Goal: Task Accomplishment & Management: Use online tool/utility

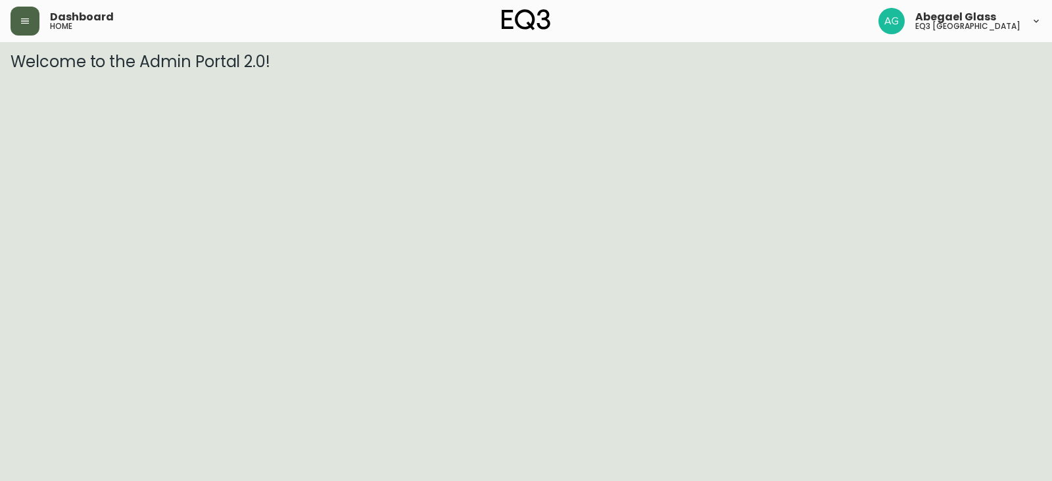
click at [22, 34] on button "button" at bounding box center [25, 21] width 29 height 29
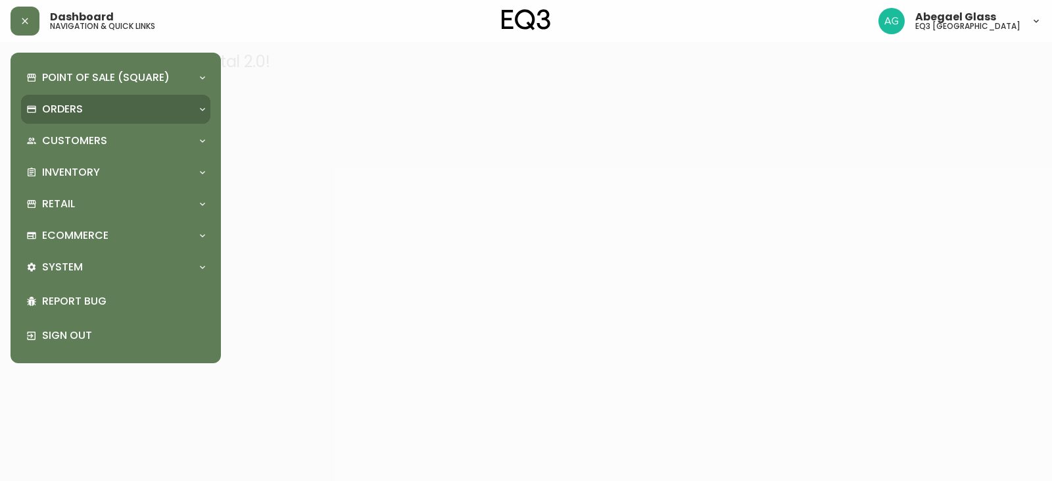
click at [82, 119] on div "Orders" at bounding box center [115, 109] width 189 height 29
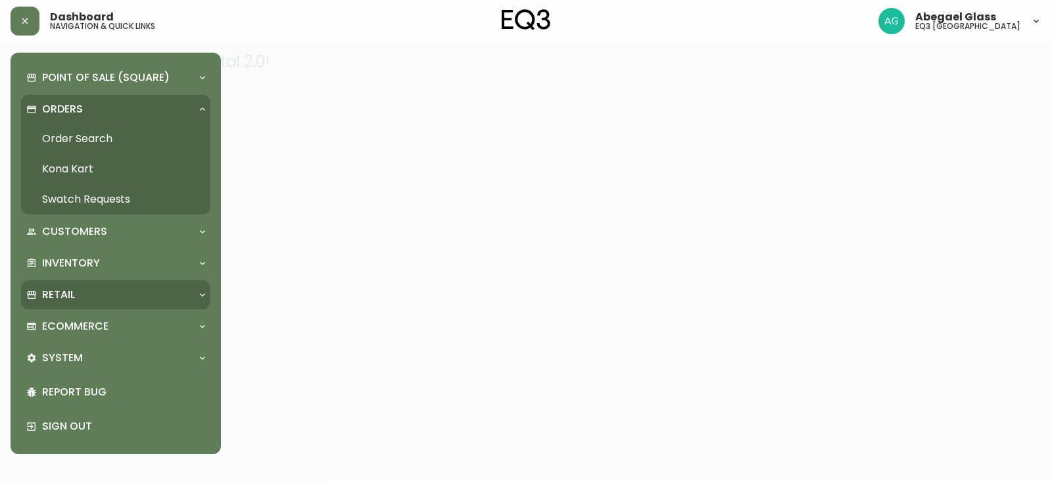
click at [78, 282] on div "Retail" at bounding box center [115, 294] width 189 height 29
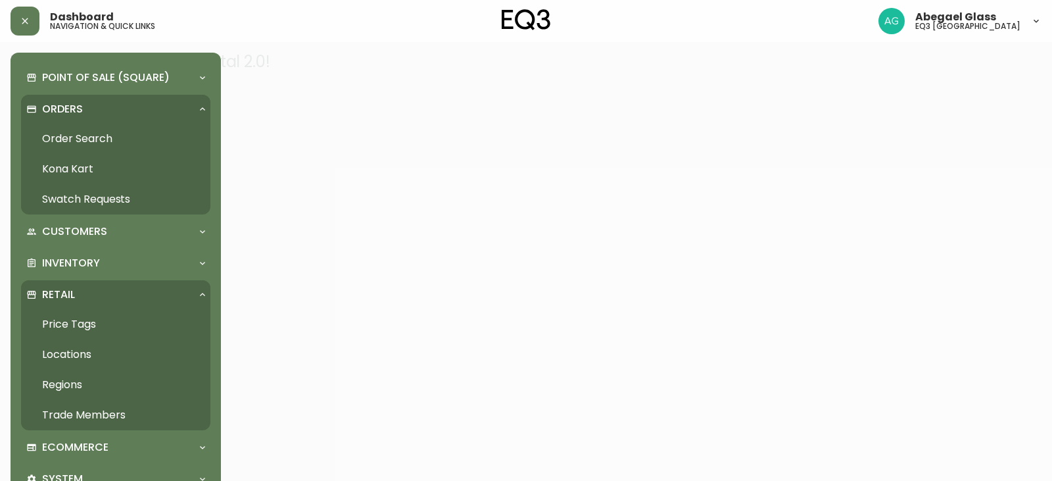
click at [103, 326] on link "Price Tags" at bounding box center [115, 324] width 189 height 30
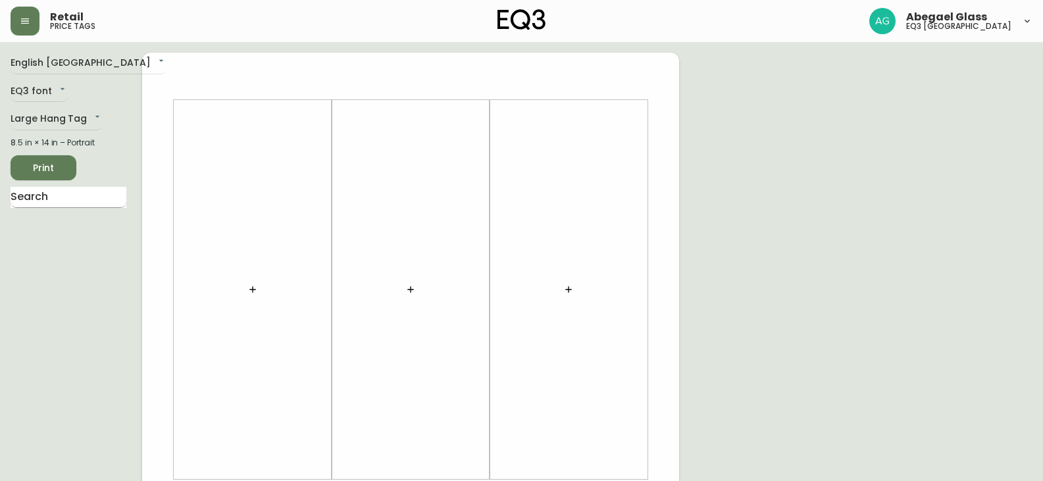
click at [55, 193] on input "text" at bounding box center [69, 197] width 116 height 21
type input "[PERSON_NAME] 87"
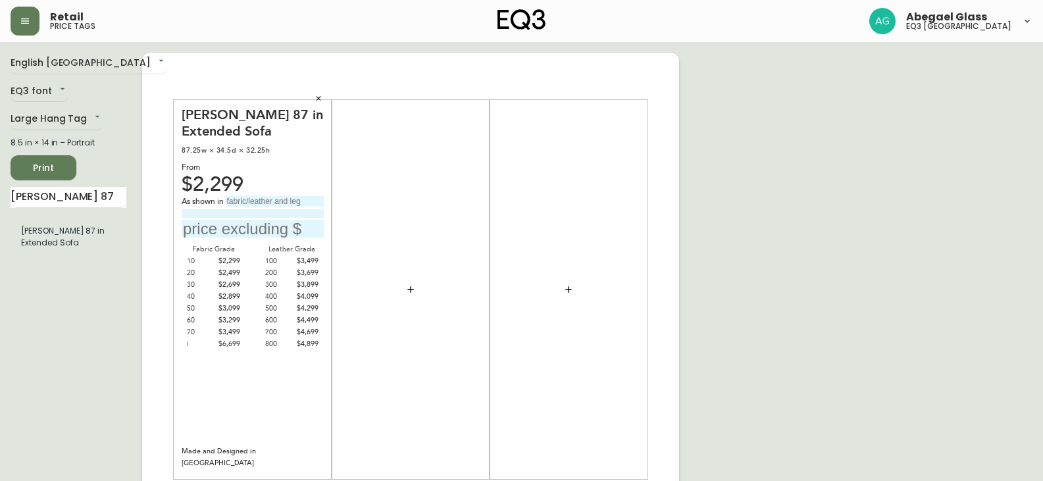
click at [282, 205] on input "text" at bounding box center [275, 201] width 98 height 11
type input "g"
type input "Grade 20 - Panama Grey"
click at [255, 220] on input "text" at bounding box center [253, 229] width 142 height 18
type input "$2399"
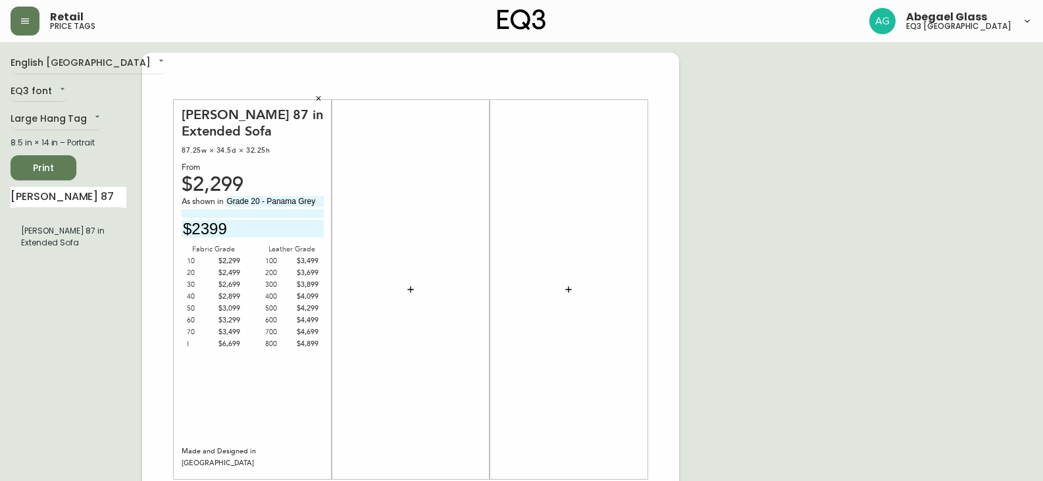
drag, startPoint x: 49, startPoint y: 199, endPoint x: 0, endPoint y: 193, distance: 49.7
click at [6, 194] on main "English [GEOGRAPHIC_DATA] en_CA EQ3 font EQ3 Large Hang Tag large 8.5 in × 14 i…" at bounding box center [521, 489] width 1043 height 895
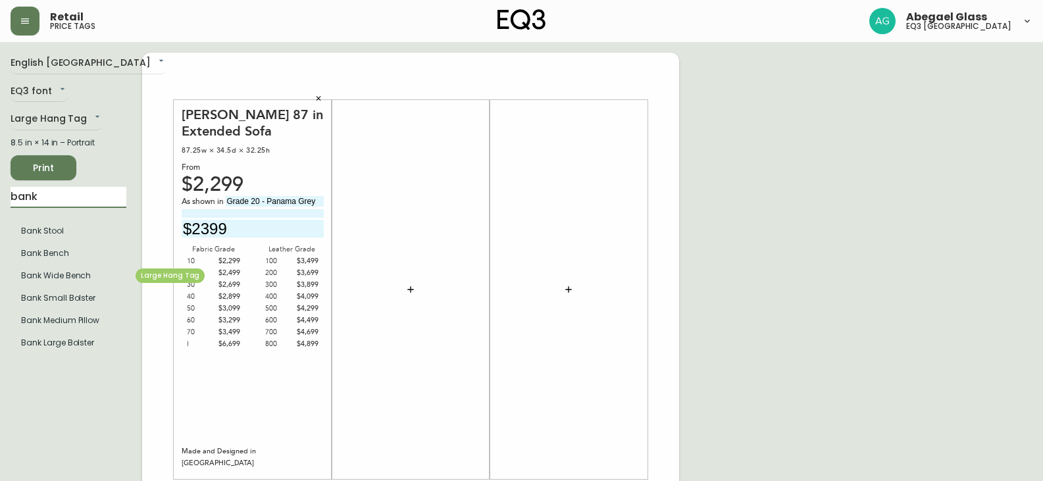
type input "bank"
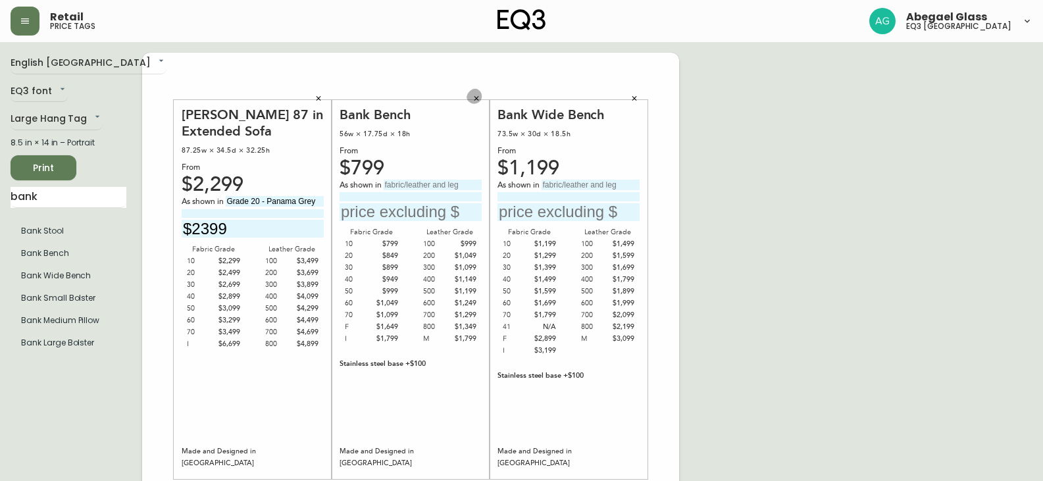
click at [476, 97] on icon "button" at bounding box center [476, 99] width 8 height 8
click at [627, 96] on button "button" at bounding box center [634, 99] width 20 height 20
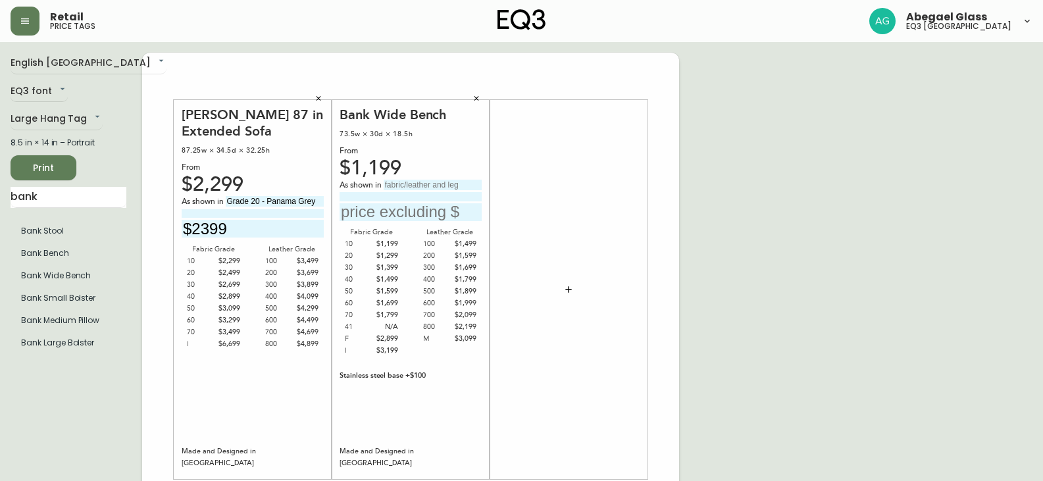
click at [395, 183] on input "text" at bounding box center [432, 185] width 98 height 11
type input "g"
drag, startPoint x: 399, startPoint y: 182, endPoint x: 487, endPoint y: 189, distance: 88.5
click at [487, 189] on div "Bank Wide Bench 73.5w × 30d × 18.5h From $1,199 As shown in Grade M - uniform M…" at bounding box center [411, 289] width 158 height 379
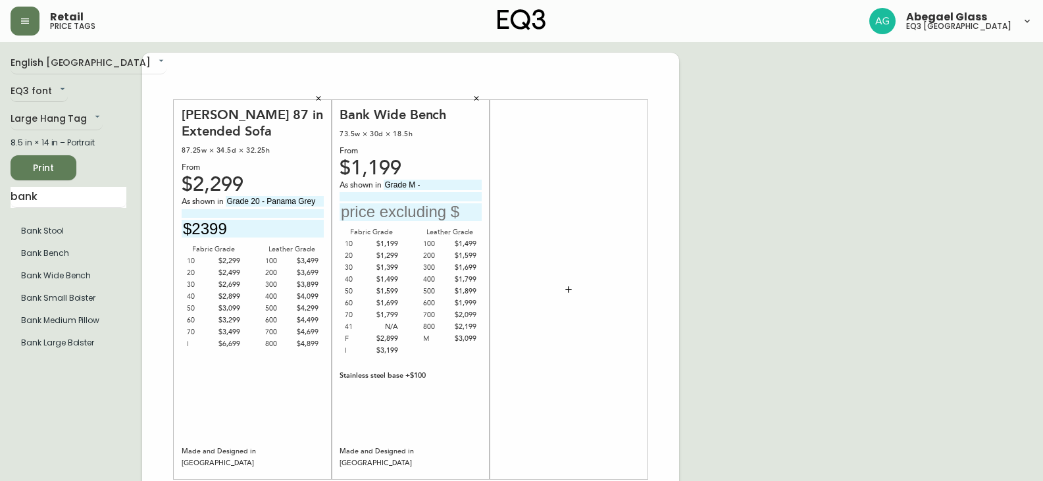
scroll to position [0, 0]
type input "Grade M -"
click at [420, 197] on input at bounding box center [410, 196] width 142 height 9
paste input "uniform Melange Cafe"
click at [349, 195] on input "uniform Melange Cafe" at bounding box center [410, 196] width 142 height 9
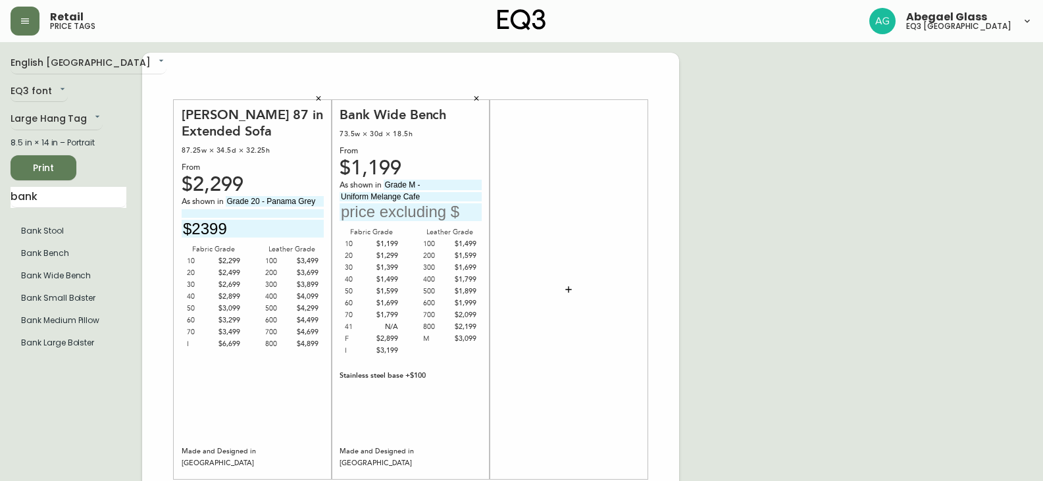
type input "Uniform Melange Cafe"
click at [388, 212] on input "text" at bounding box center [410, 212] width 142 height 18
type input "$3199"
click at [50, 157] on button "Print" at bounding box center [44, 167] width 66 height 25
click at [313, 93] on button "button" at bounding box center [318, 99] width 20 height 20
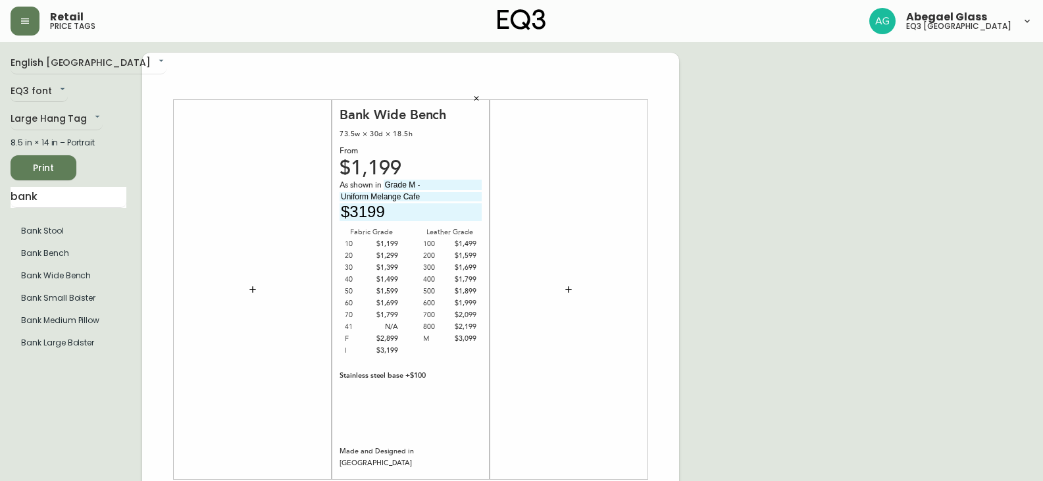
click at [473, 90] on button "button" at bounding box center [476, 99] width 20 height 20
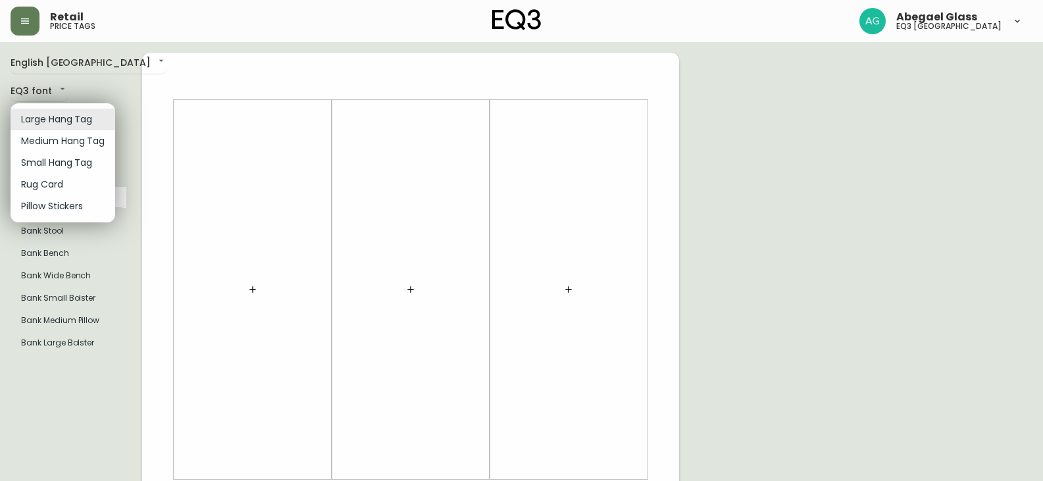
click at [72, 125] on body "Retail price tags Abegael Glass eq3 [GEOGRAPHIC_DATA] English [GEOGRAPHIC_DATA]…" at bounding box center [521, 468] width 1043 height 937
click at [68, 151] on li "Medium Hang Tag" at bounding box center [63, 141] width 105 height 22
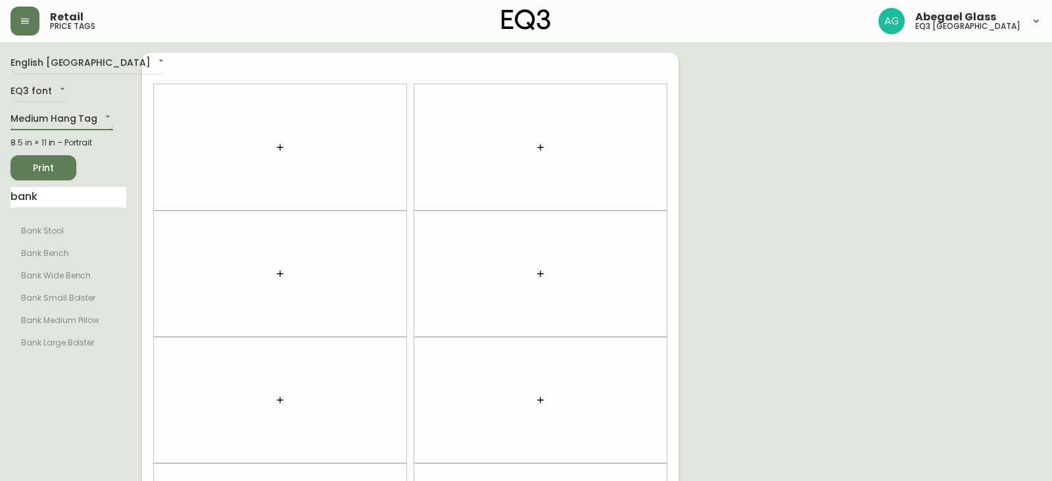
click at [51, 116] on body "Retail price tags Abegael Glass eq3 [GEOGRAPHIC_DATA] English [GEOGRAPHIC_DATA]…" at bounding box center [526, 373] width 1052 height 747
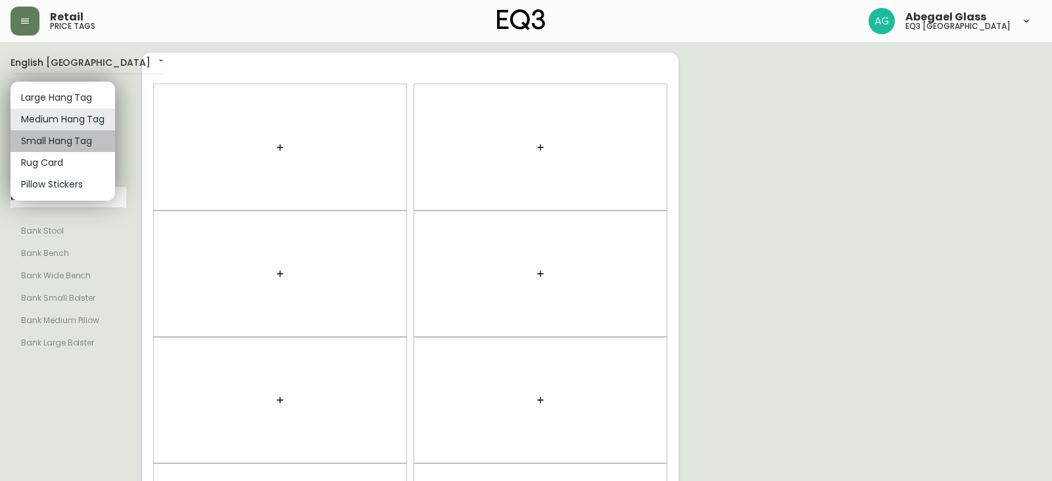
click at [55, 143] on li "Small Hang Tag" at bounding box center [63, 141] width 105 height 22
type input "small"
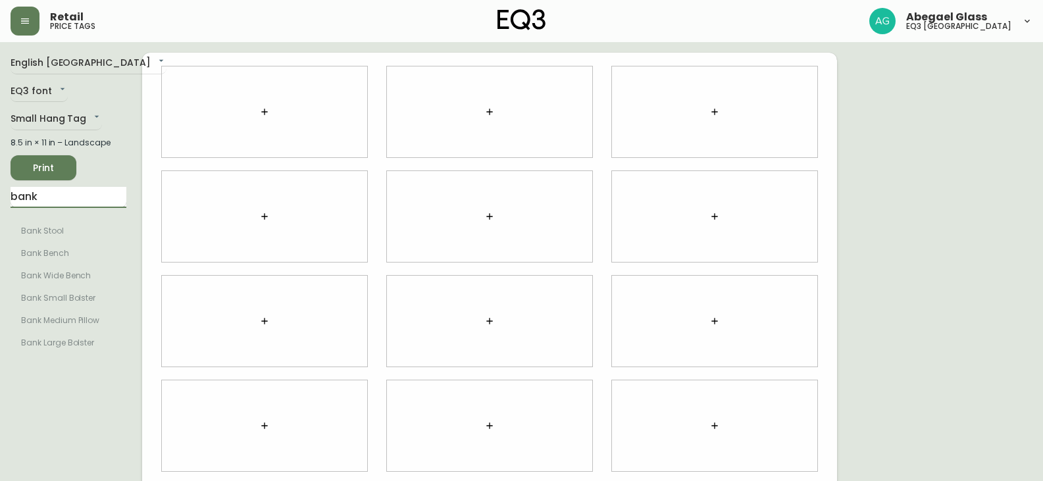
click at [70, 187] on input "bank" at bounding box center [69, 197] width 116 height 21
type input "b"
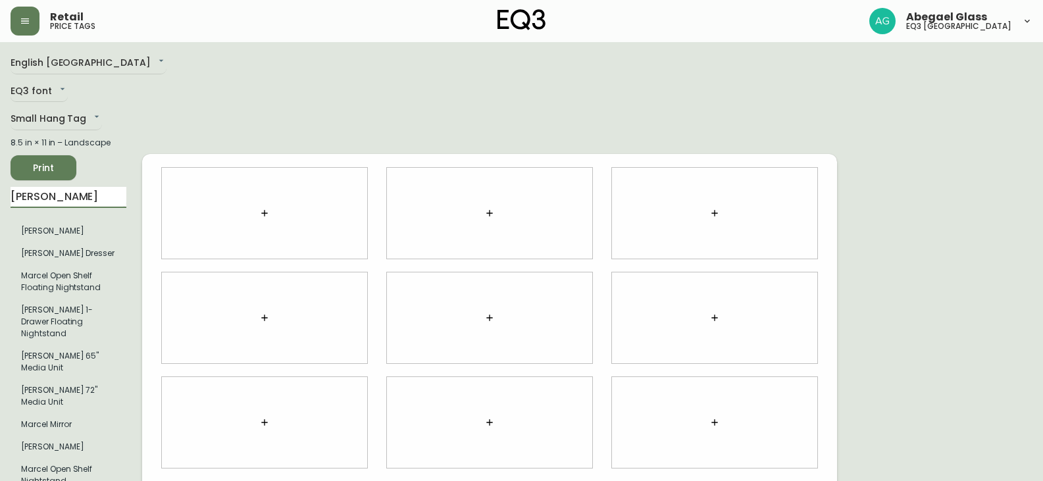
click at [110, 150] on div "English Canada en_CA EQ3 font EQ3 Small Hang Tag small 8.5 in × 11 in – Landsca…" at bounding box center [77, 422] width 132 height 739
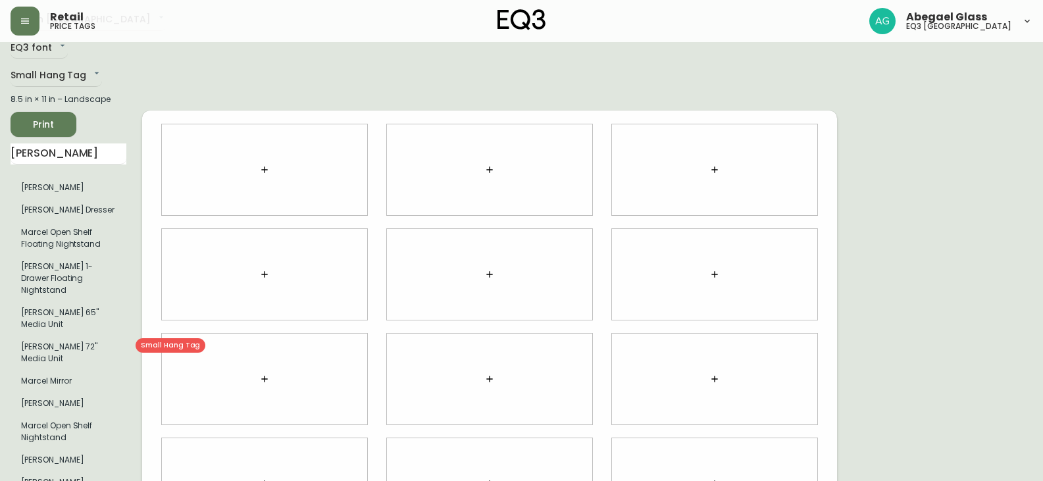
scroll to position [66, 0]
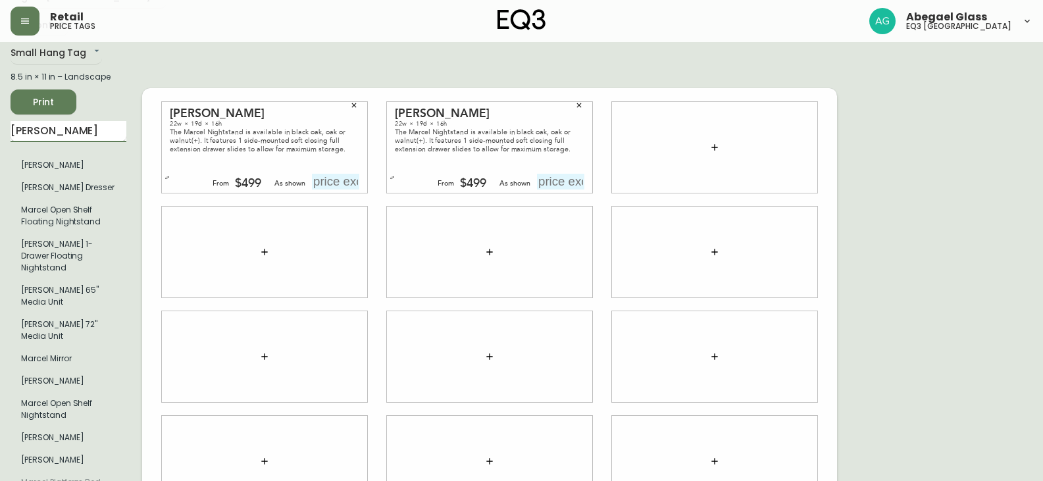
click at [50, 123] on input "[PERSON_NAME]" at bounding box center [69, 131] width 116 height 21
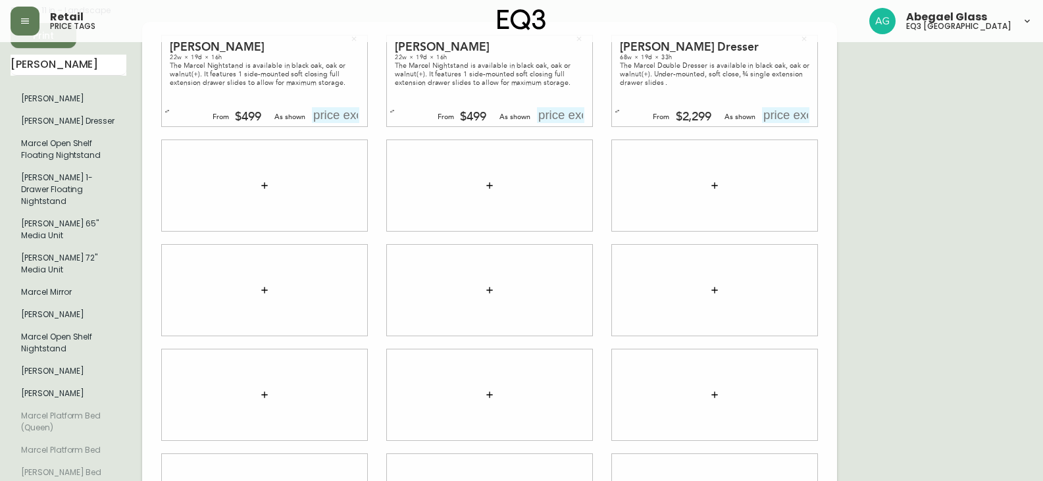
scroll to position [66, 0]
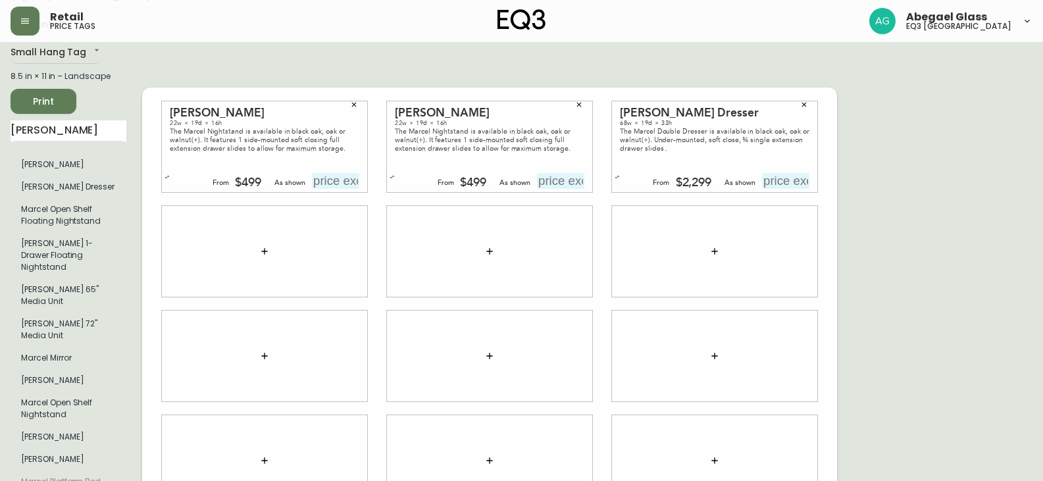
click at [798, 95] on button "button" at bounding box center [804, 105] width 20 height 20
click at [62, 130] on input "[PERSON_NAME]" at bounding box center [69, 130] width 116 height 21
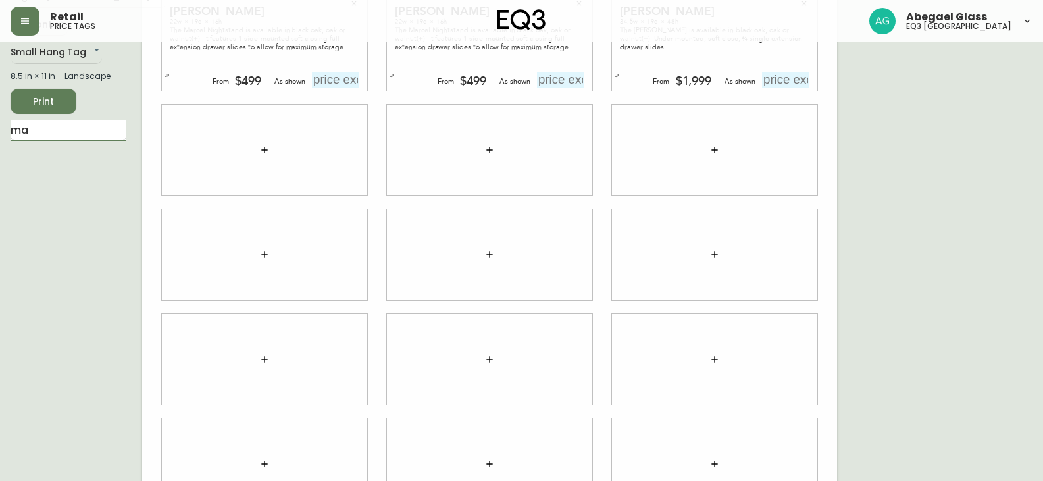
type input "m"
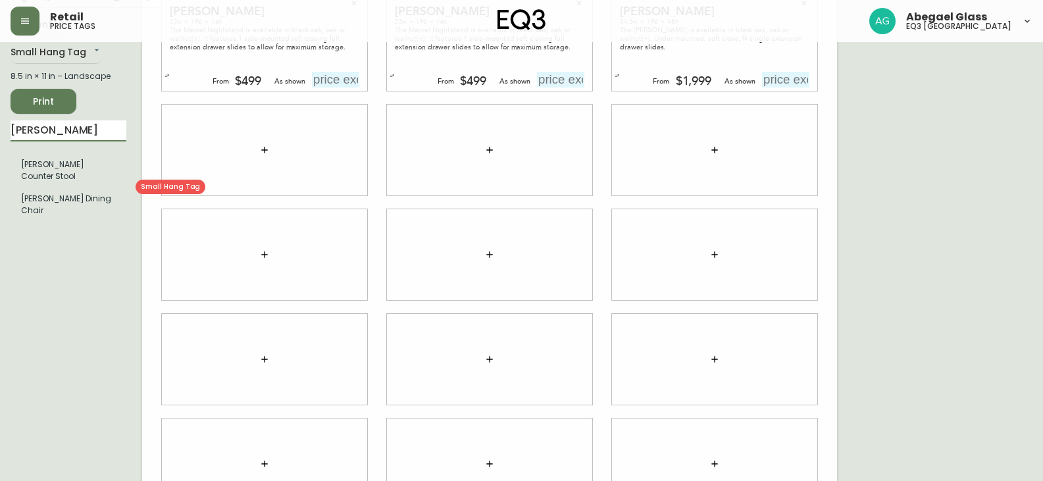
type input "[PERSON_NAME]"
click at [59, 199] on ul "[PERSON_NAME] Counter Stool [PERSON_NAME] Dining Chair" at bounding box center [69, 187] width 116 height 79
click at [62, 194] on li "[PERSON_NAME] Dining Chair" at bounding box center [69, 204] width 116 height 34
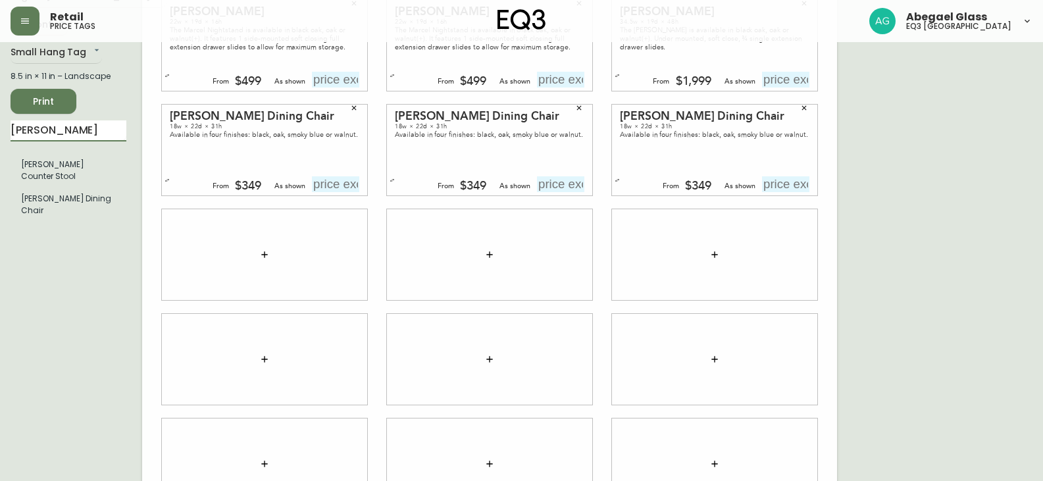
drag, startPoint x: 103, startPoint y: 133, endPoint x: 0, endPoint y: 136, distance: 103.3
click at [0, 136] on main "English Canada en_CA EQ3 font EQ3 Small Hang Tag small 8.5 in × 11 in – Landsca…" at bounding box center [521, 249] width 1043 height 547
type input "[PERSON_NAME]"
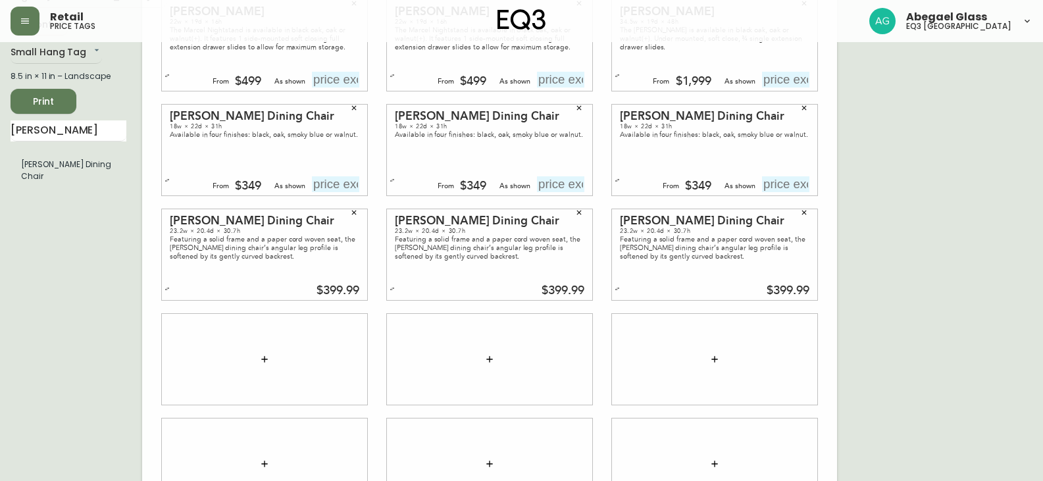
click at [14, 92] on button "Print" at bounding box center [44, 101] width 66 height 25
click at [358, 216] on button "button" at bounding box center [354, 213] width 20 height 20
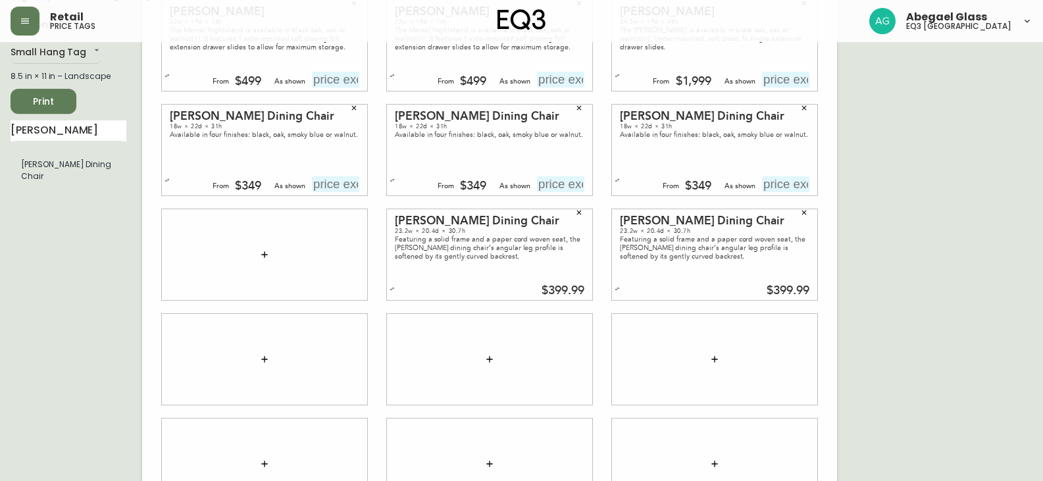
click at [579, 216] on button "button" at bounding box center [579, 213] width 20 height 20
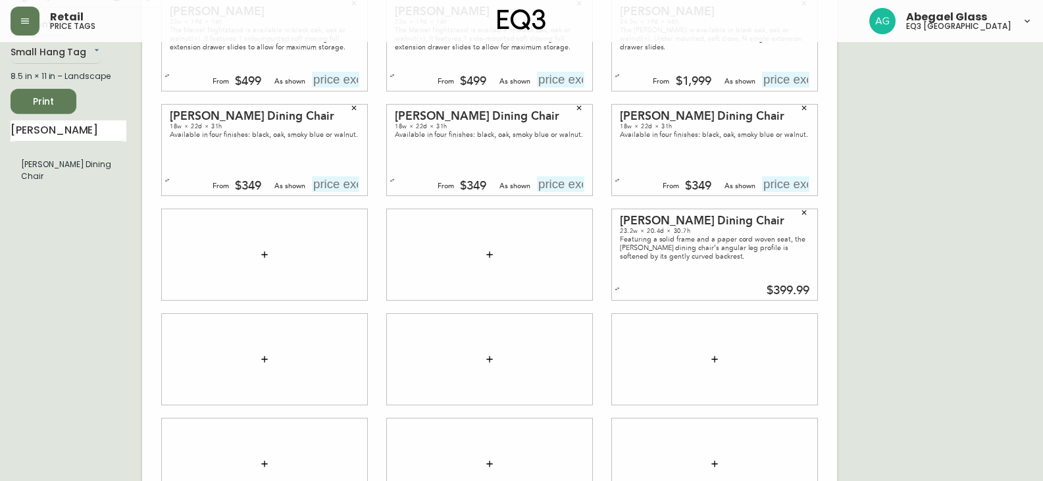
click at [809, 213] on button "button" at bounding box center [804, 213] width 20 height 20
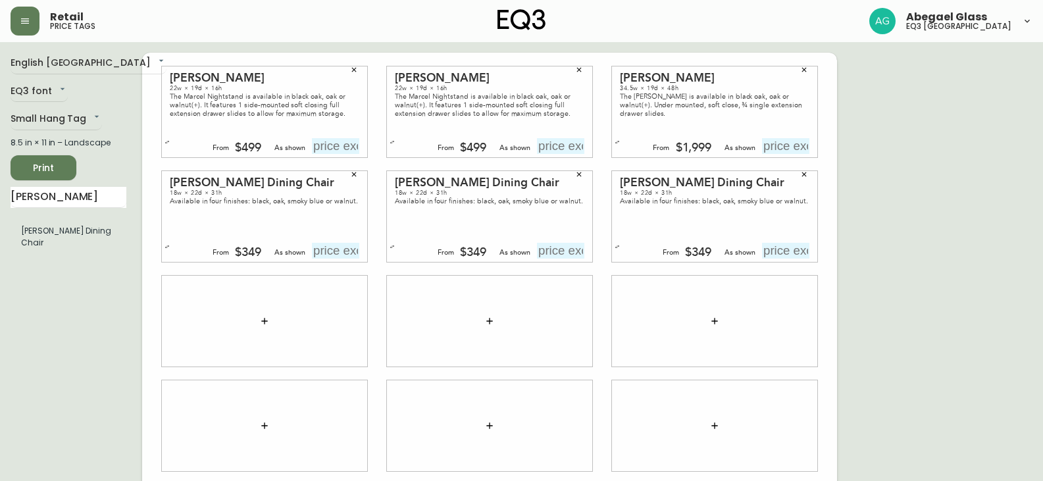
click at [351, 140] on input "text" at bounding box center [335, 146] width 47 height 16
type input "$499"
click at [570, 149] on input "text" at bounding box center [560, 146] width 47 height 16
type input "$499"
click at [776, 142] on input "text" at bounding box center [785, 146] width 47 height 16
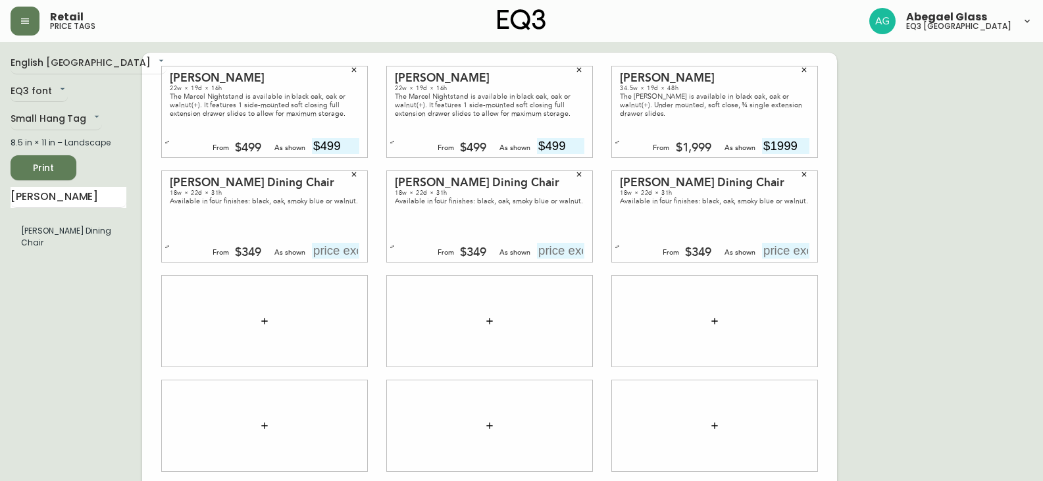
type input "$1999"
click at [329, 247] on input "text" at bounding box center [335, 251] width 47 height 16
type input "$349"
click at [555, 247] on input "text" at bounding box center [560, 251] width 47 height 16
type input "$349"
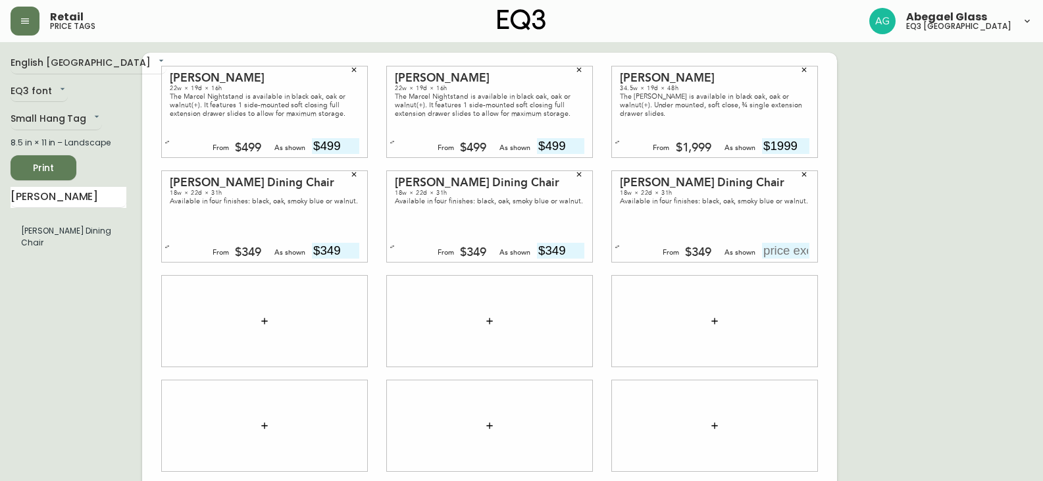
click at [781, 257] on input "text" at bounding box center [785, 251] width 47 height 16
type input "$349"
click at [69, 162] on button "Print" at bounding box center [44, 167] width 66 height 25
